Goal: Find specific page/section: Find specific page/section

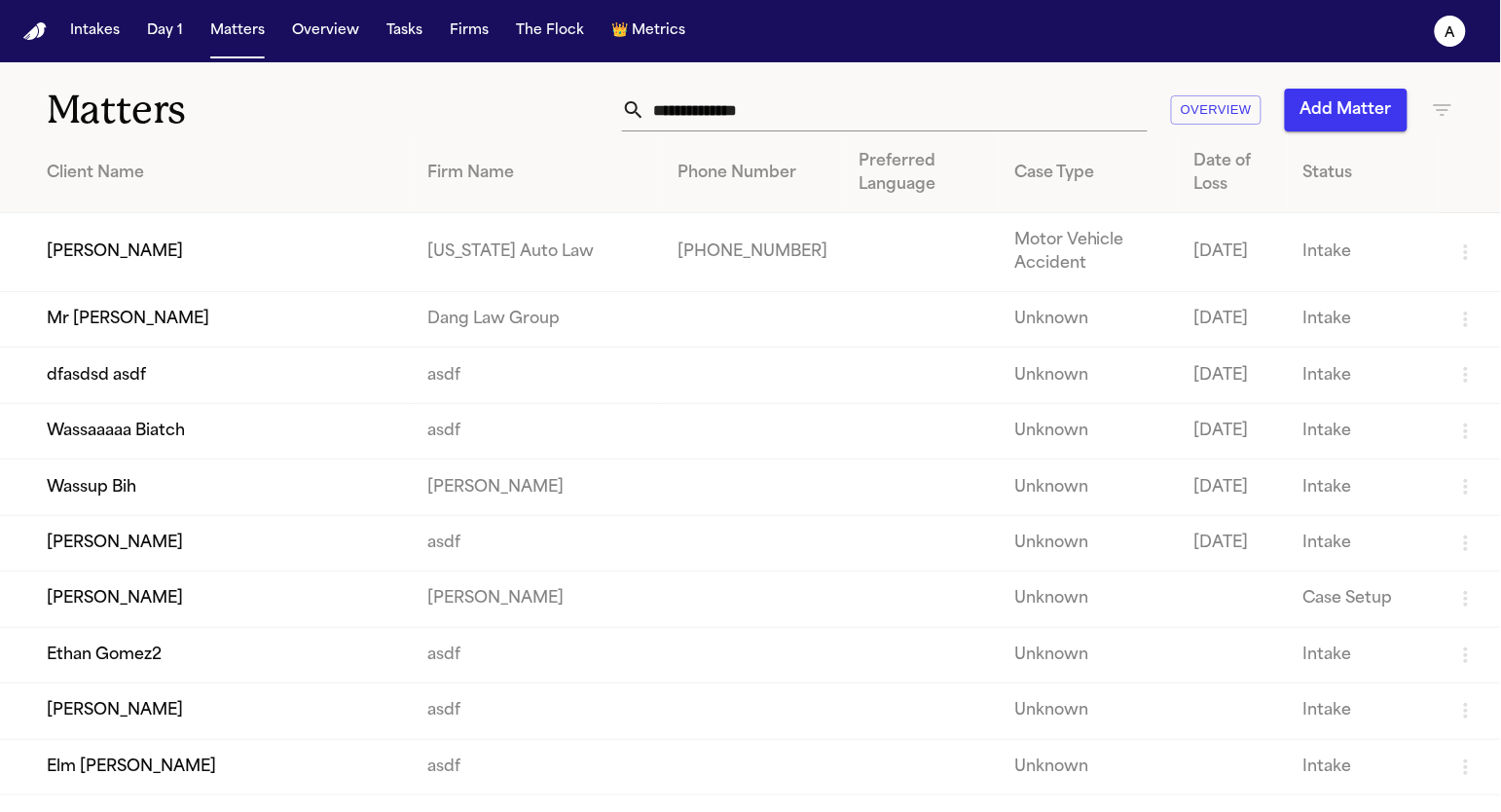
click at [134, 249] on td "[PERSON_NAME]" at bounding box center [206, 252] width 412 height 79
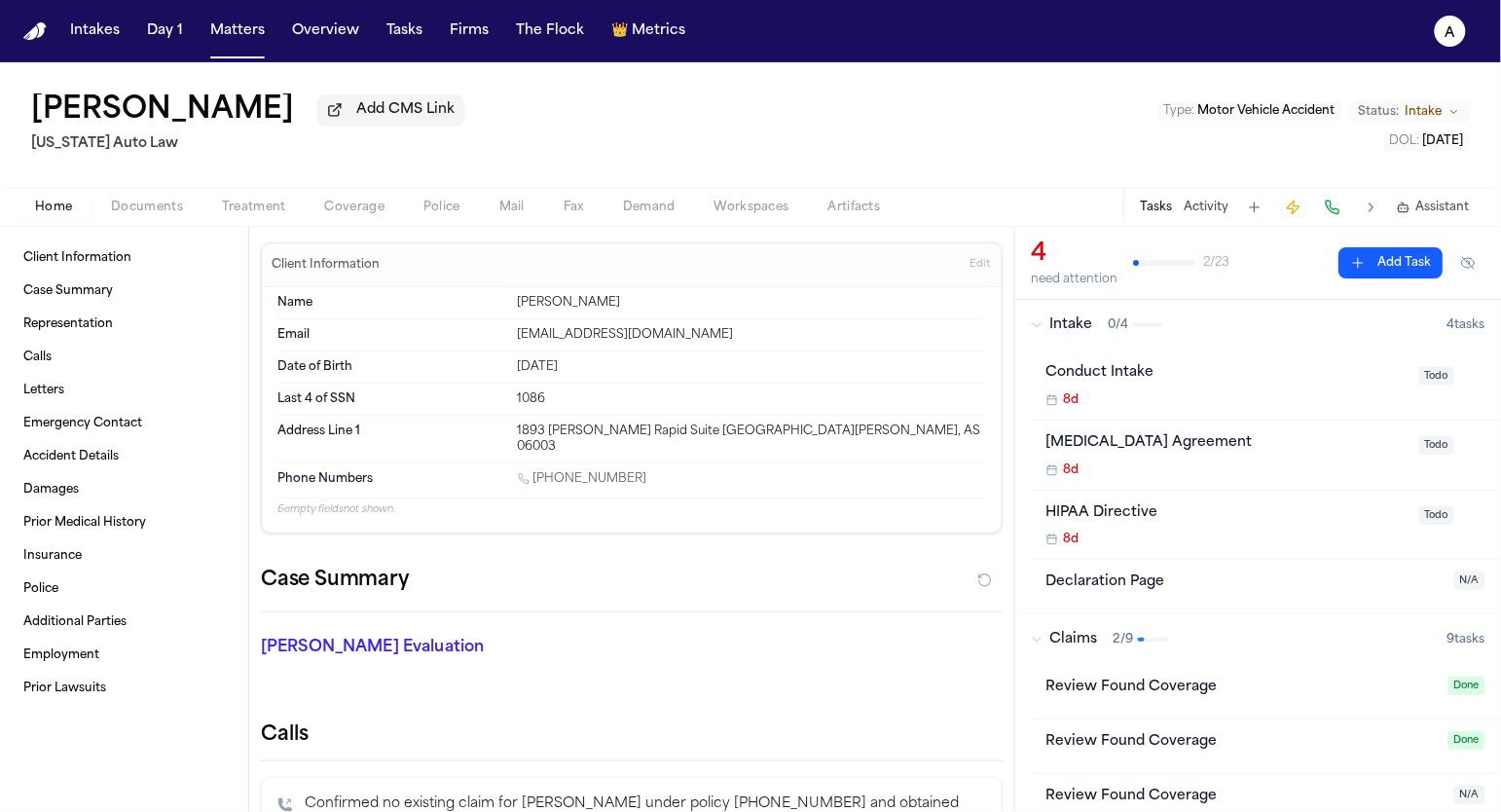
click at [651, 211] on span "Demand" at bounding box center [649, 207] width 53 height 16
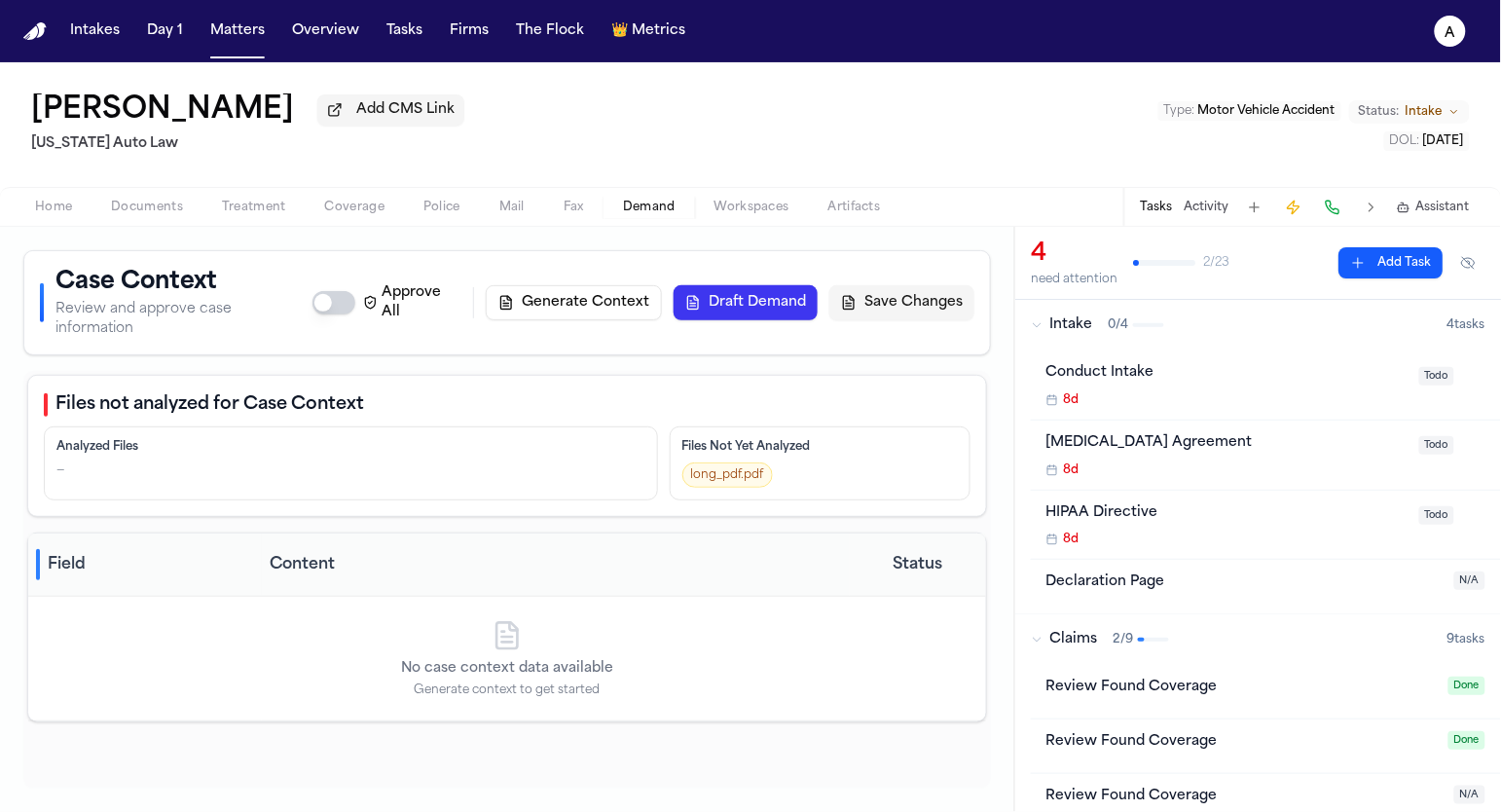
click at [215, 50] on nav "Intakes Day 1 Matters Overview Tasks Firms The Flock 👑 Metrics a" at bounding box center [750, 31] width 1501 height 62
click at [225, 27] on button "Matters" at bounding box center [237, 31] width 70 height 35
